Goal: Information Seeking & Learning: Learn about a topic

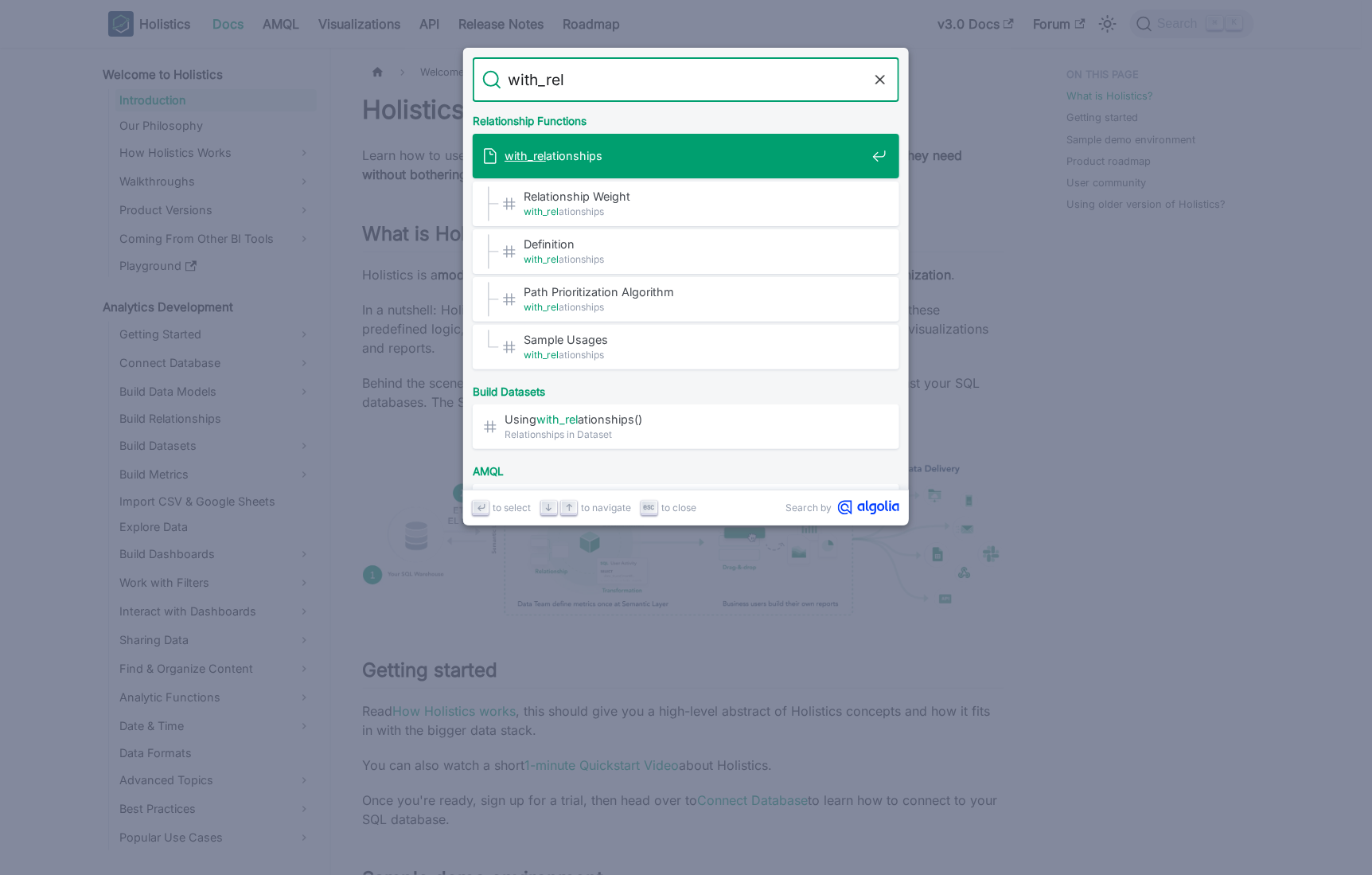
type input "with_[MEDICAL_DATA]"
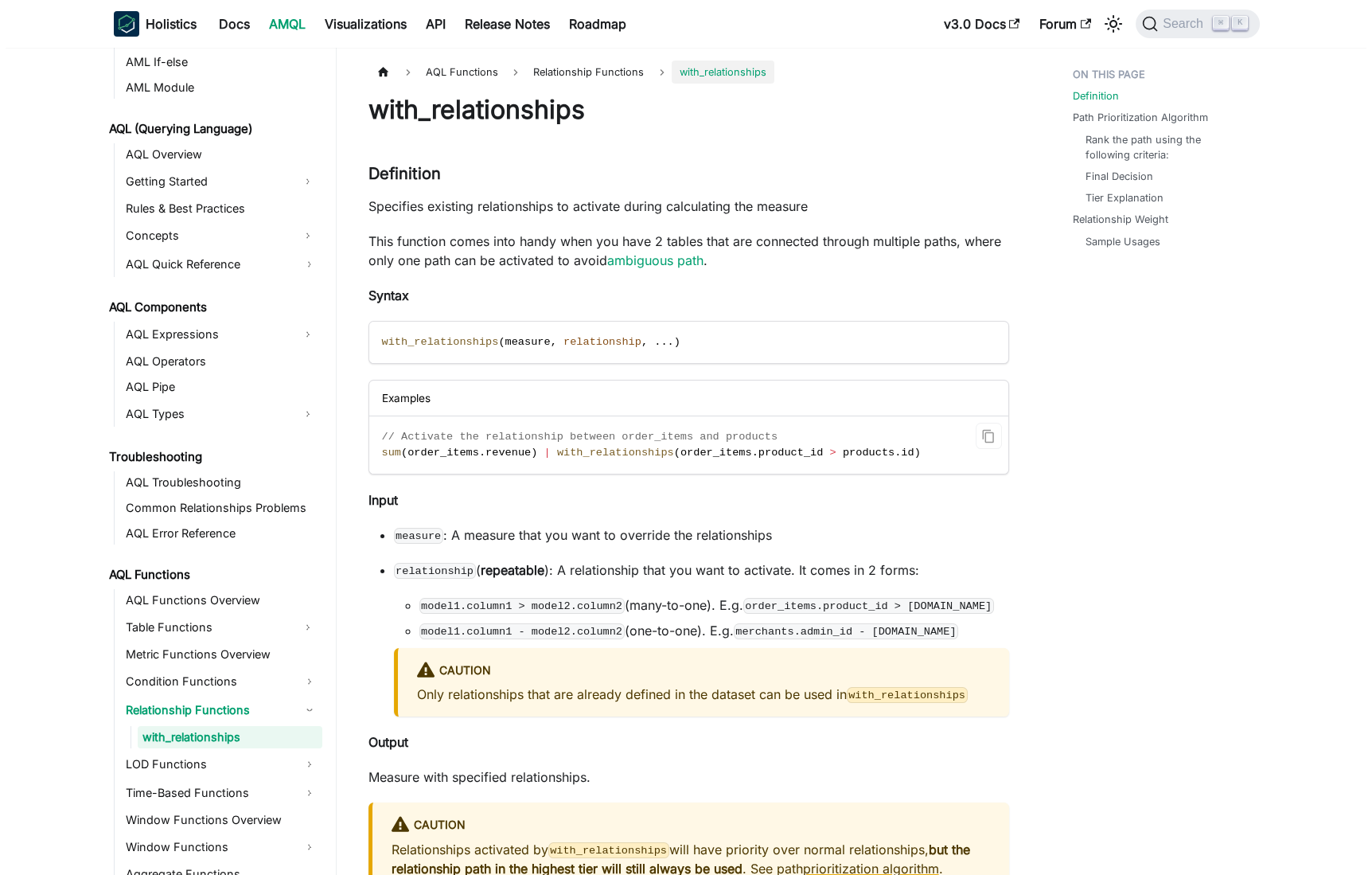
scroll to position [675, 0]
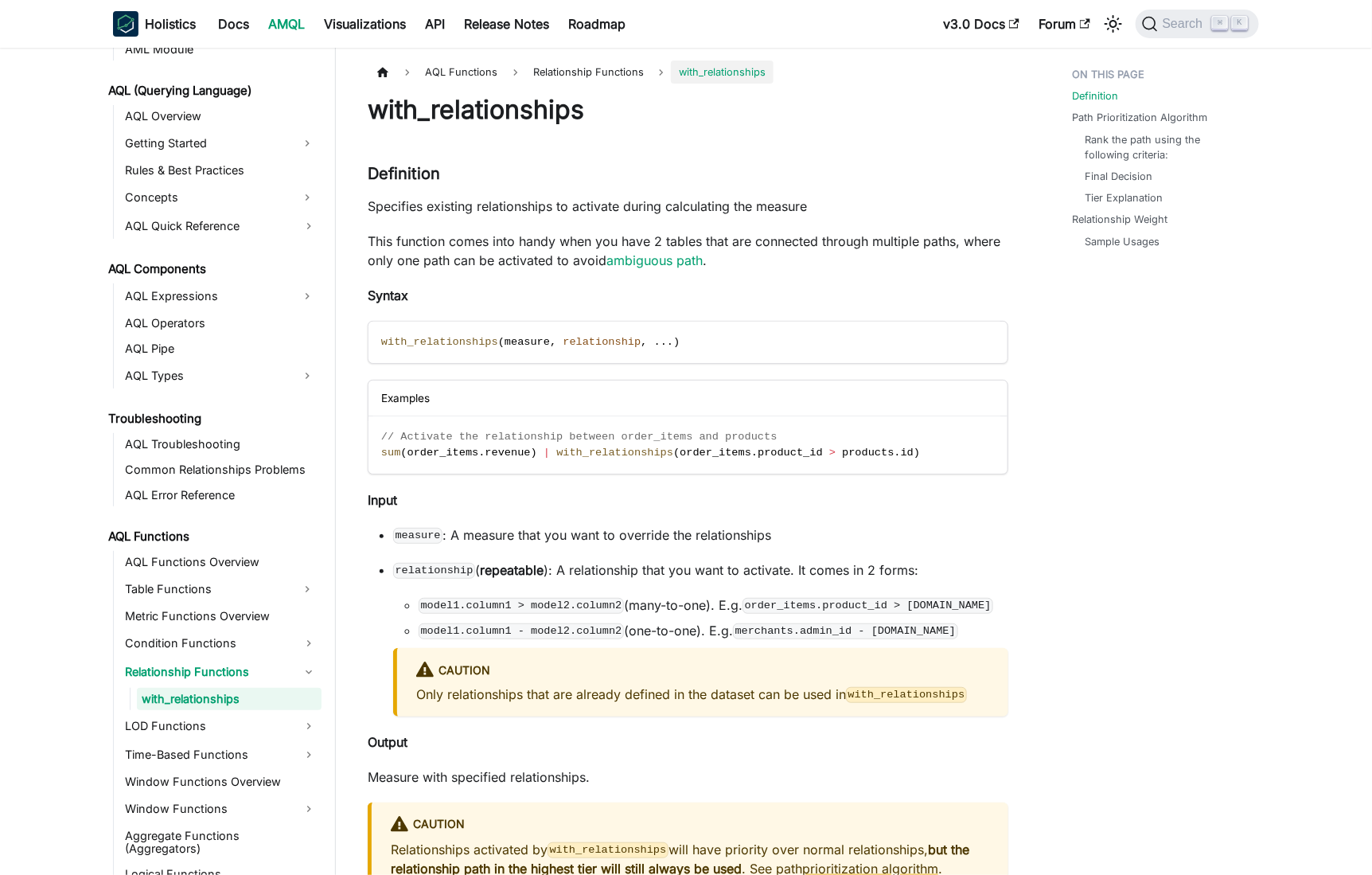
click at [828, 570] on p "relationship ( repeatable ): A relationship that you want to activate. It comes…" at bounding box center [700, 570] width 615 height 19
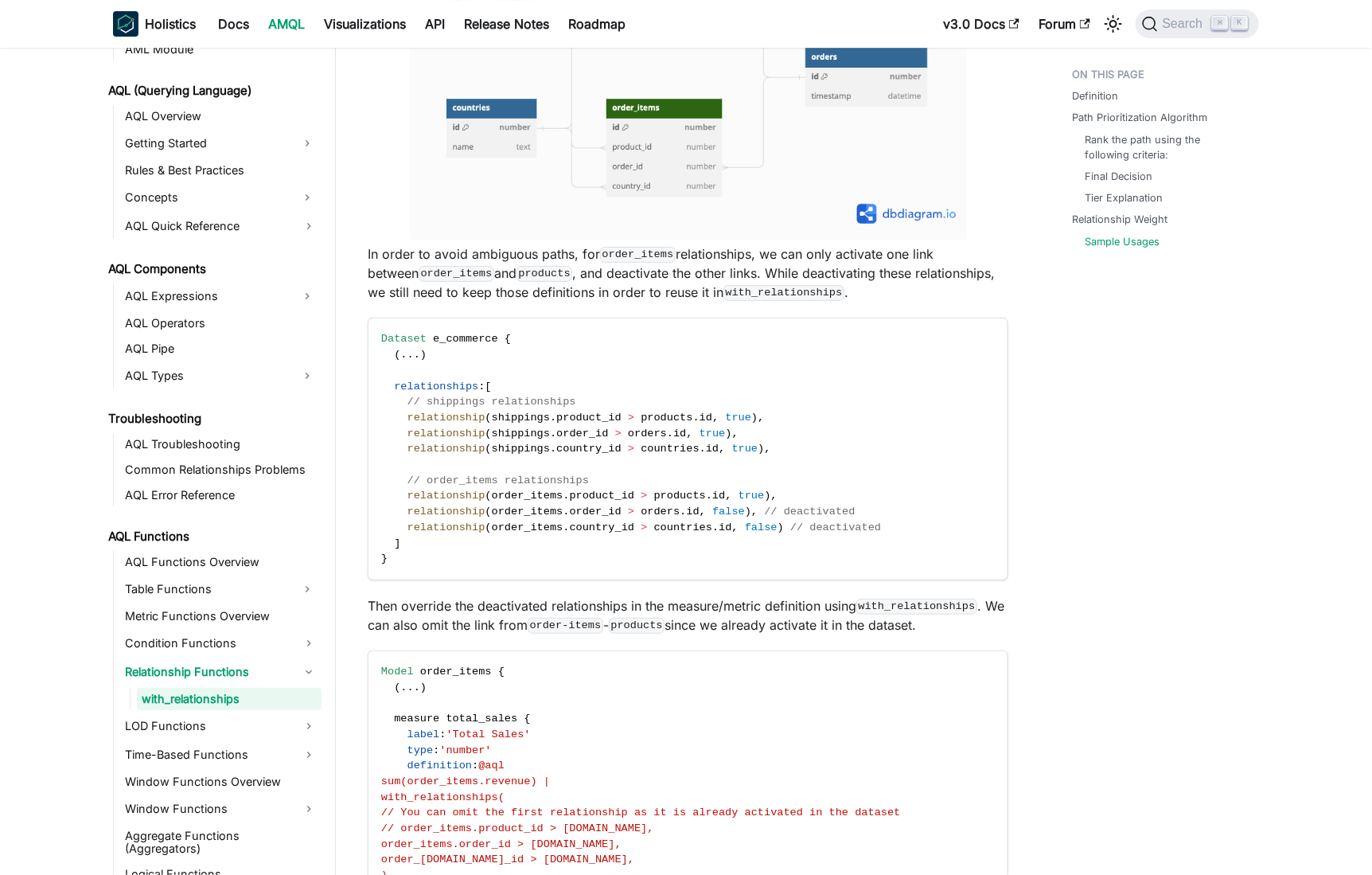
scroll to position [2405, 0]
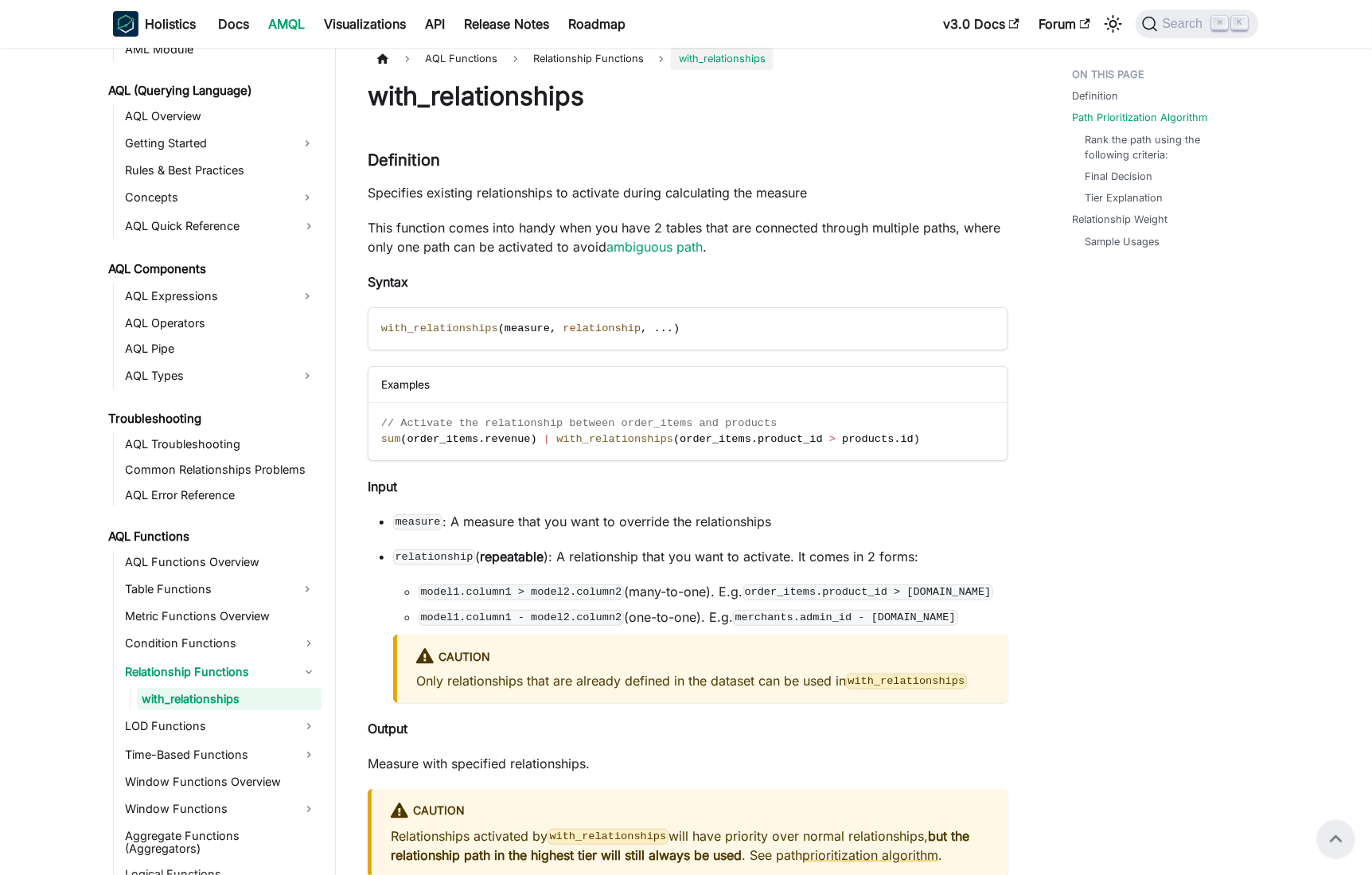
scroll to position [0, 0]
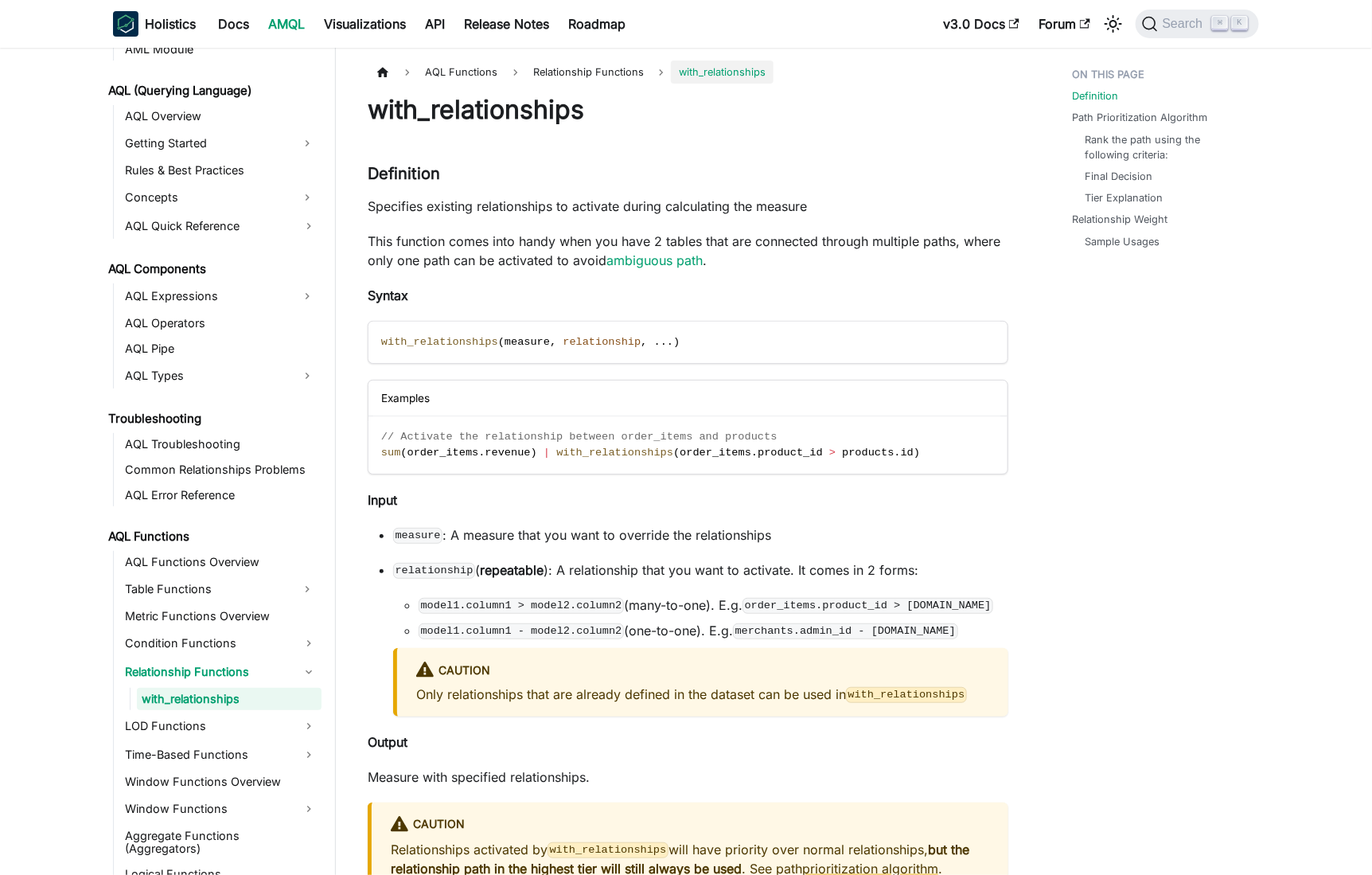
click at [675, 243] on p "This function comes into handy when you have 2 tables that are connected throug…" at bounding box center [688, 250] width 641 height 38
